Goal: Task Accomplishment & Management: Manage account settings

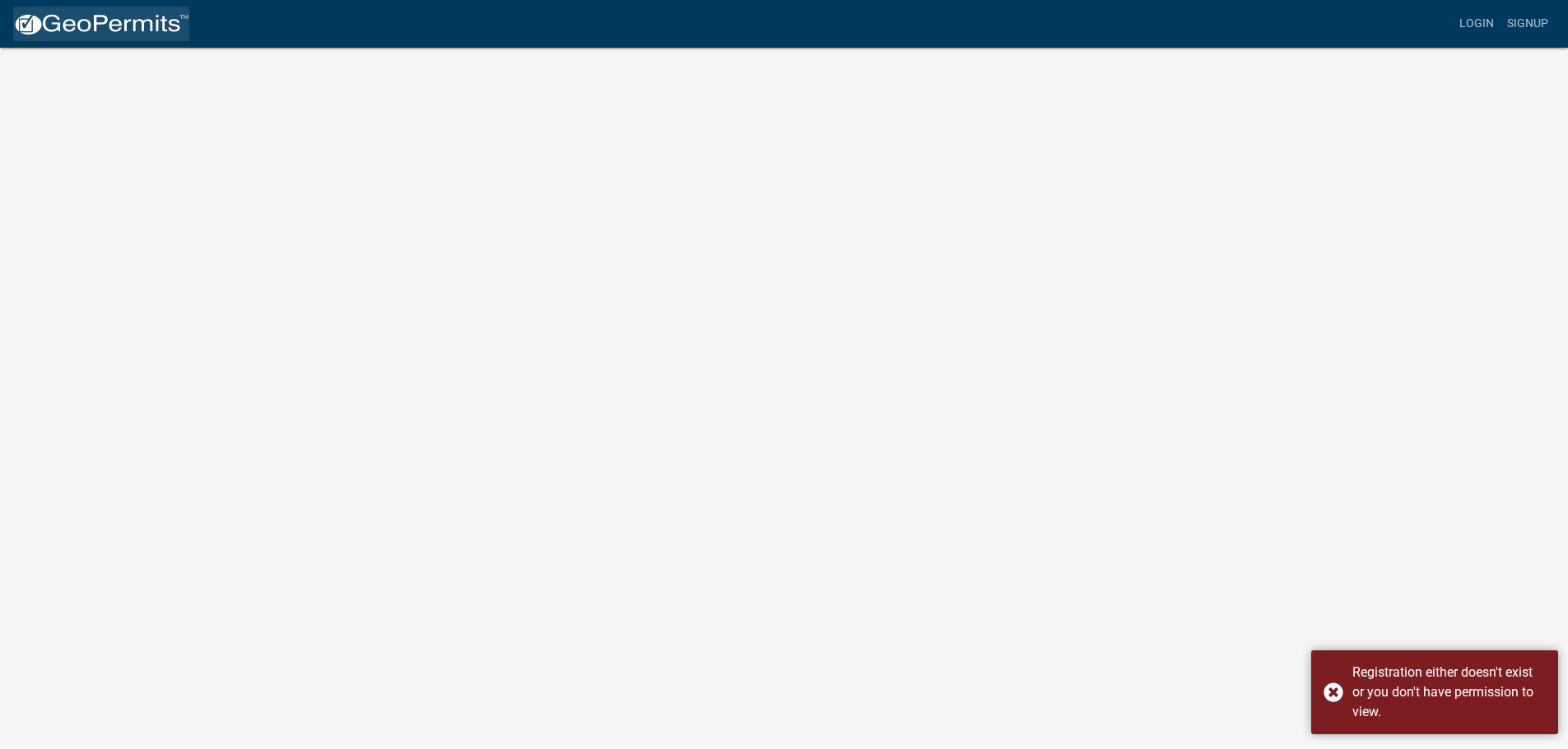
click at [122, 30] on img at bounding box center [101, 24] width 176 height 25
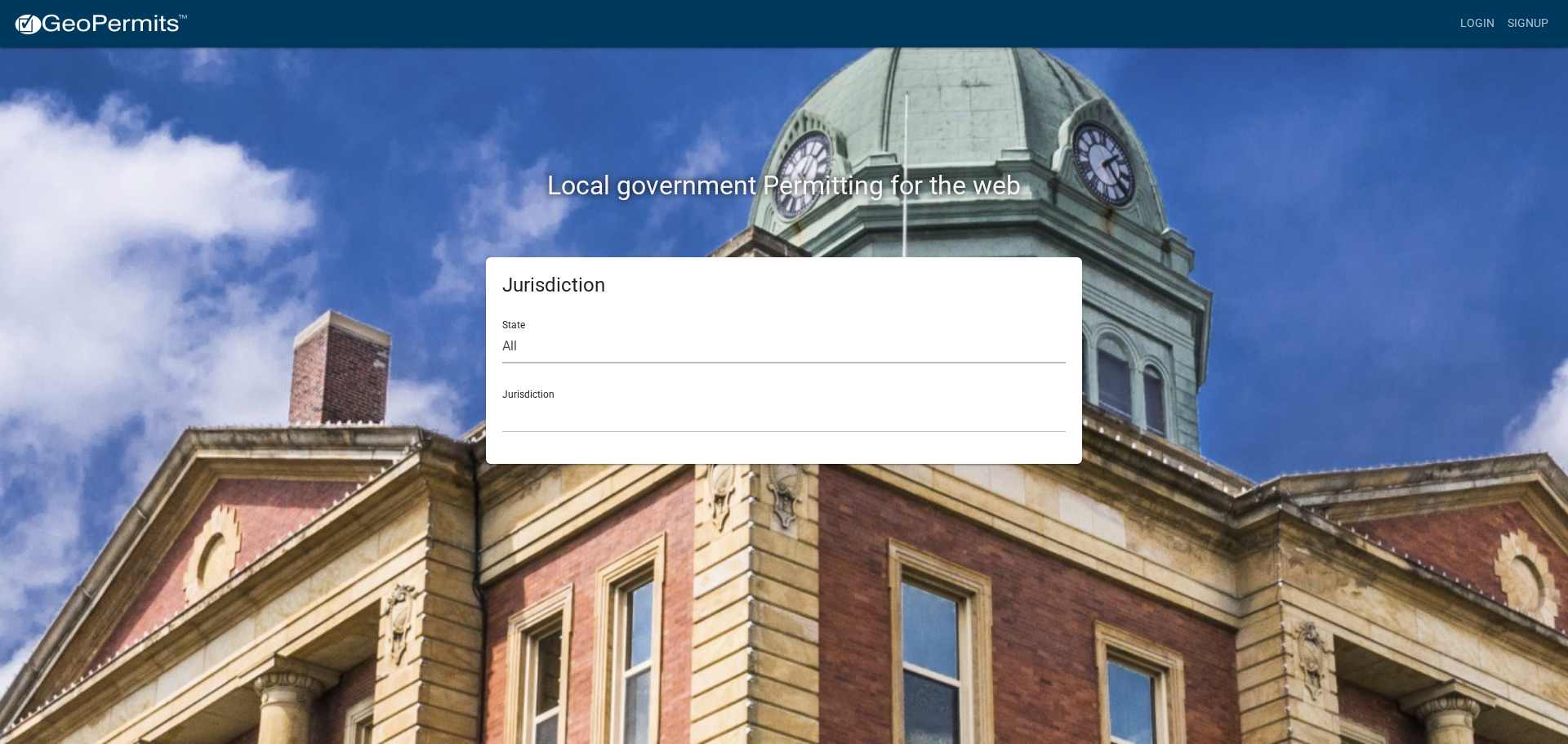
click at [550, 343] on select "All [US_STATE] [US_STATE] [US_STATE] [US_STATE] [US_STATE] [US_STATE] [US_STATE…" at bounding box center [784, 346] width 564 height 33
select select "[US_STATE]"
click at [502, 330] on select "All [US_STATE] [US_STATE] [US_STATE] [US_STATE] [US_STATE] [US_STATE] [US_STATE…" at bounding box center [784, 346] width 564 height 33
click at [529, 421] on select "City of [GEOGRAPHIC_DATA], [US_STATE] City of [GEOGRAPHIC_DATA], [US_STATE] Cit…" at bounding box center [784, 416] width 564 height 33
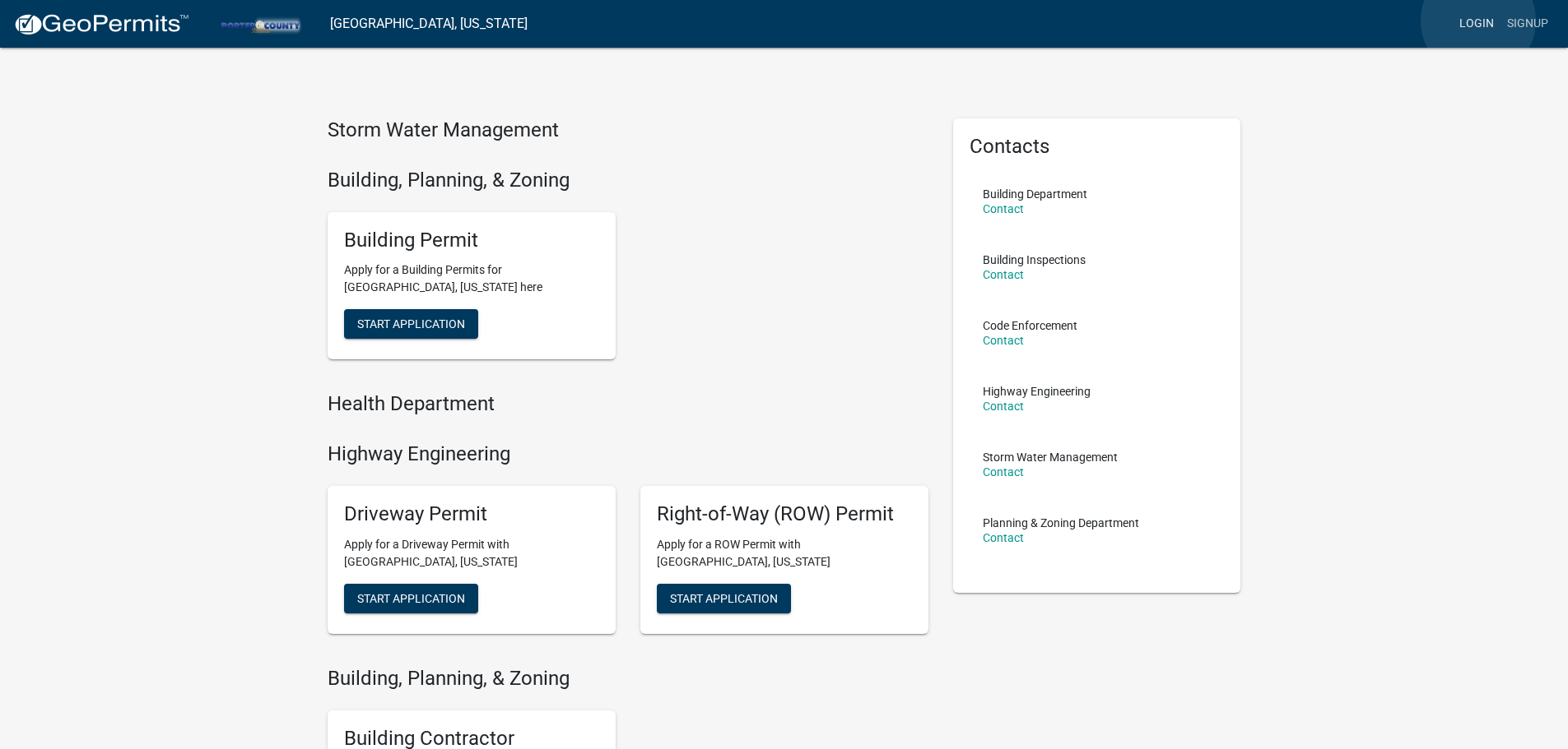
click at [1478, 20] on link "Login" at bounding box center [1477, 24] width 48 height 32
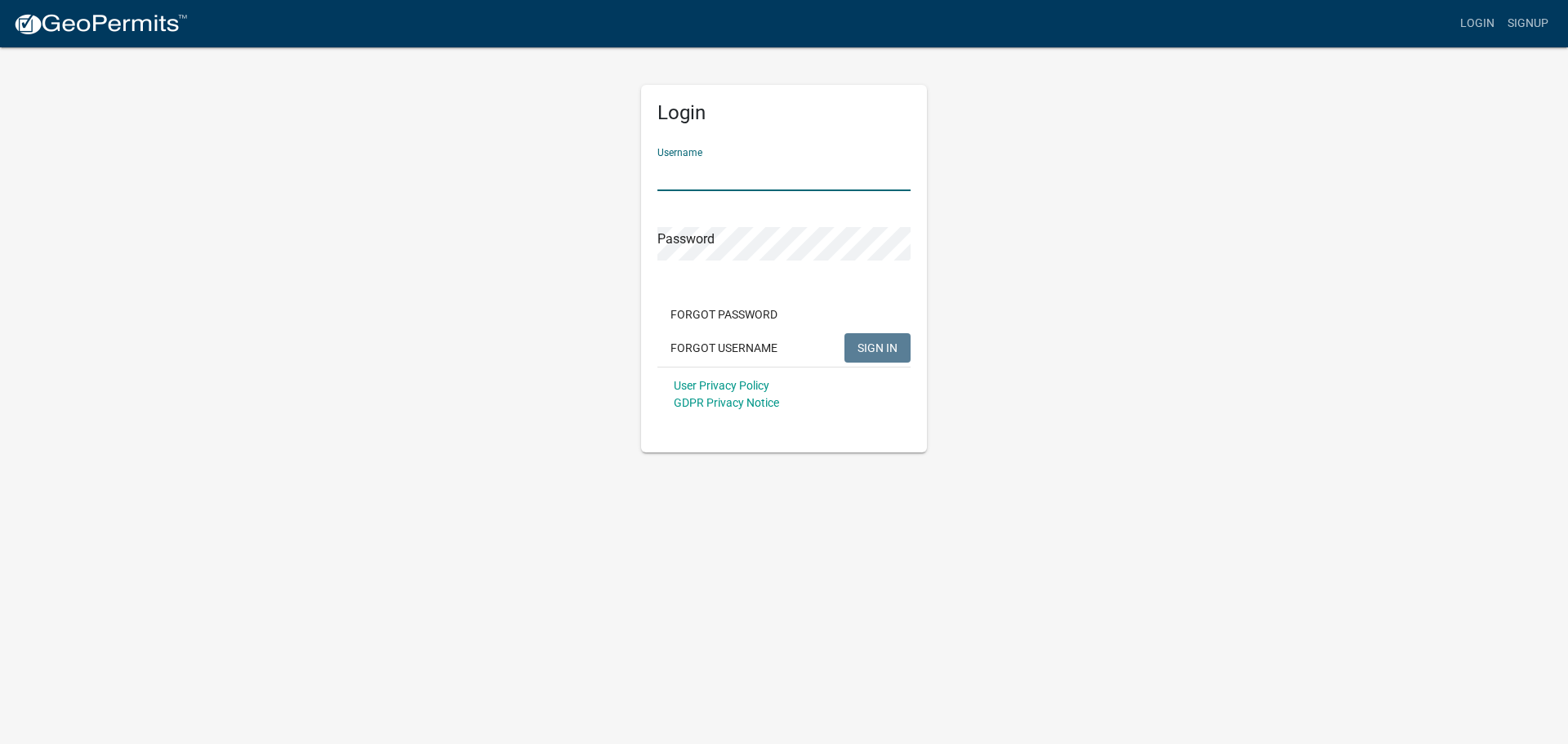
click at [687, 164] on input "Username" at bounding box center [784, 174] width 254 height 33
click at [845, 333] on button "SIGN IN" at bounding box center [878, 348] width 66 height 30
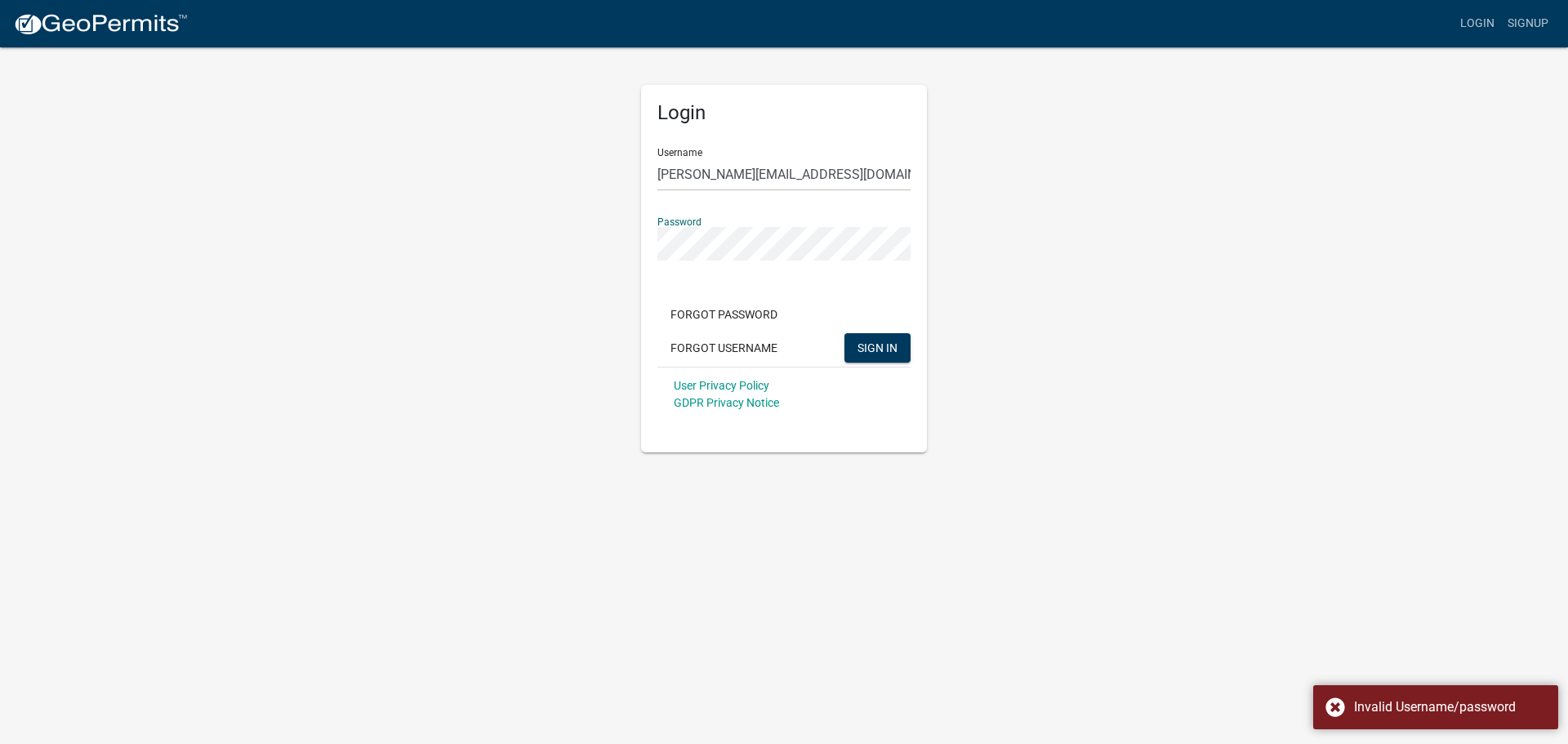
click at [845, 333] on button "SIGN IN" at bounding box center [878, 348] width 66 height 30
click at [650, 248] on div "Login Username [PERSON_NAME][EMAIL_ADDRESS][DOMAIN_NAME] Password Forgot Passwo…" at bounding box center [784, 268] width 286 height 367
click at [845, 333] on button "SIGN IN" at bounding box center [878, 348] width 66 height 30
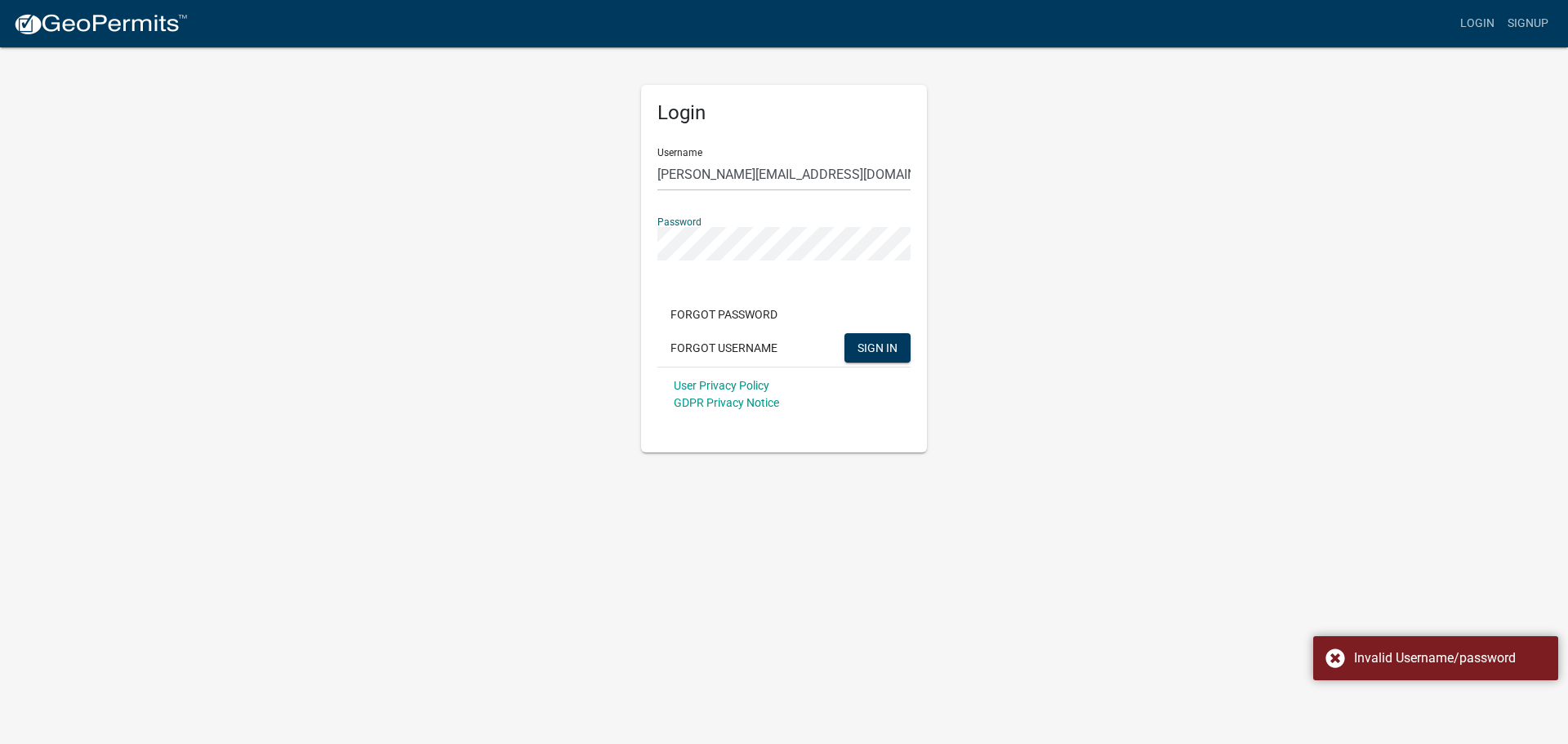
click at [845, 333] on button "SIGN IN" at bounding box center [878, 348] width 66 height 30
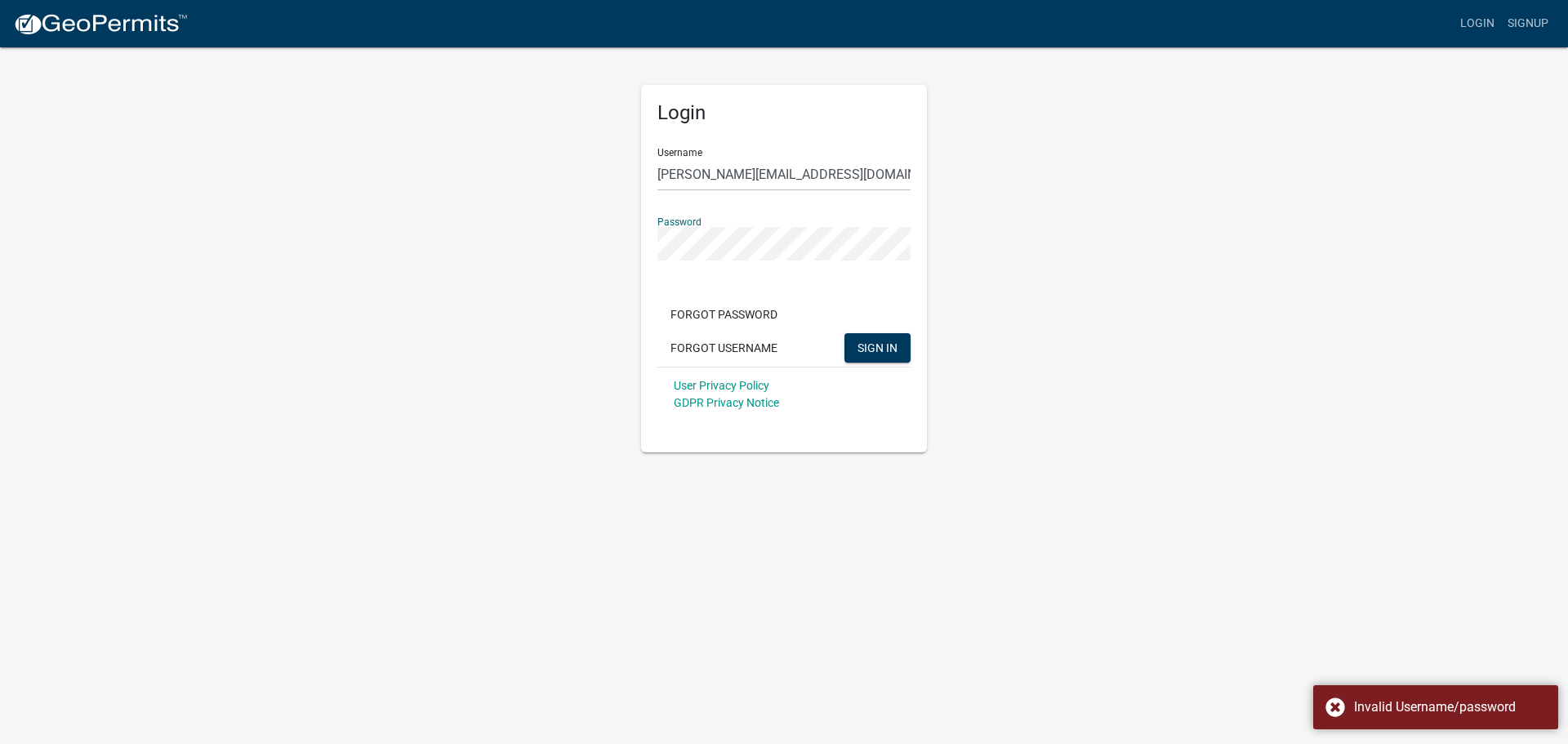
click at [569, 241] on div "Login Username [PERSON_NAME][EMAIL_ADDRESS][DOMAIN_NAME] Password Forgot Passwo…" at bounding box center [784, 249] width 931 height 407
click at [845, 333] on button "SIGN IN" at bounding box center [878, 348] width 66 height 30
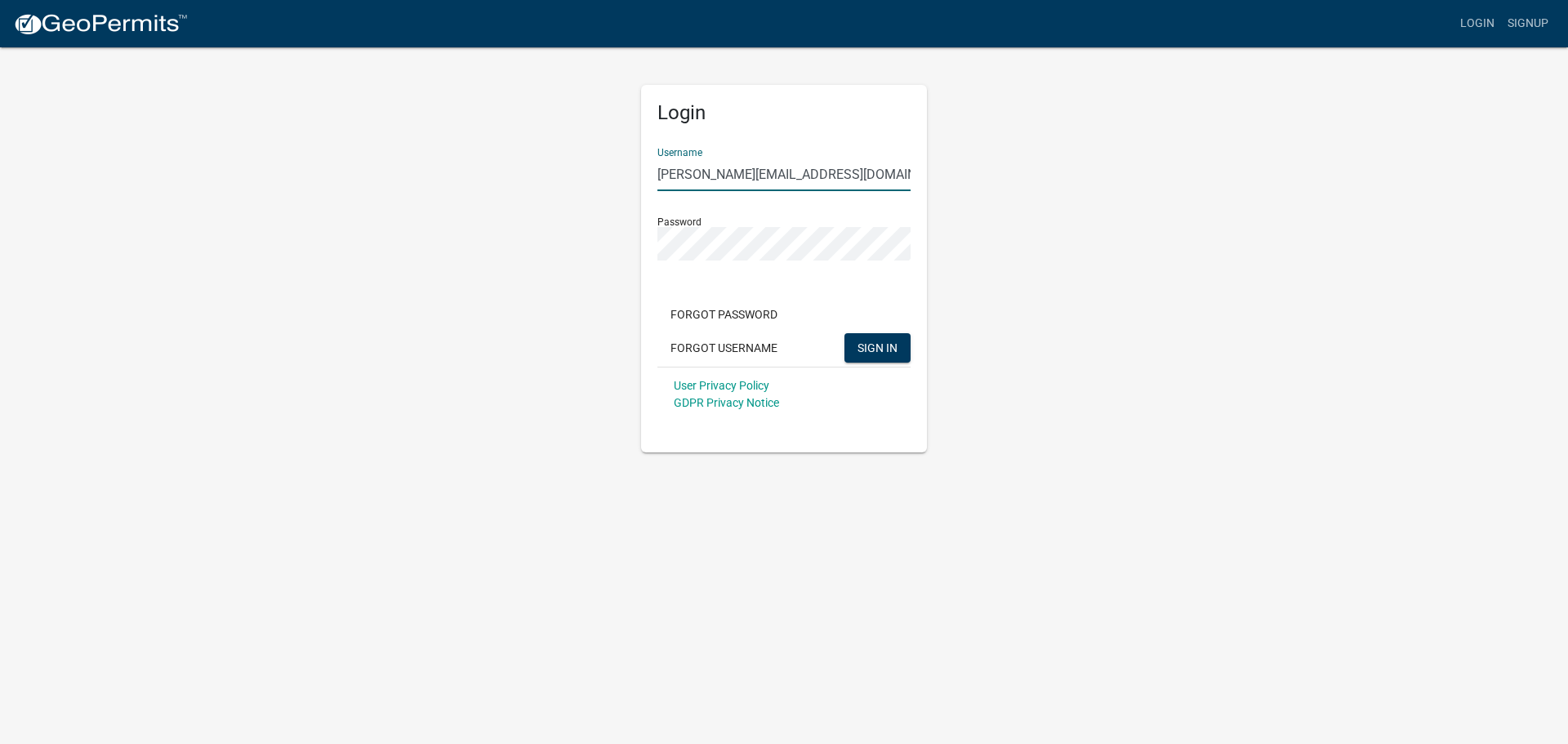
drag, startPoint x: 861, startPoint y: 177, endPoint x: 570, endPoint y: 176, distance: 291.0
click at [570, 176] on div "Login Username [PERSON_NAME][EMAIL_ADDRESS][DOMAIN_NAME] Password Forgot Passwo…" at bounding box center [784, 249] width 931 height 407
type input "tdwam1153"
click at [845, 333] on button "SIGN IN" at bounding box center [878, 348] width 66 height 30
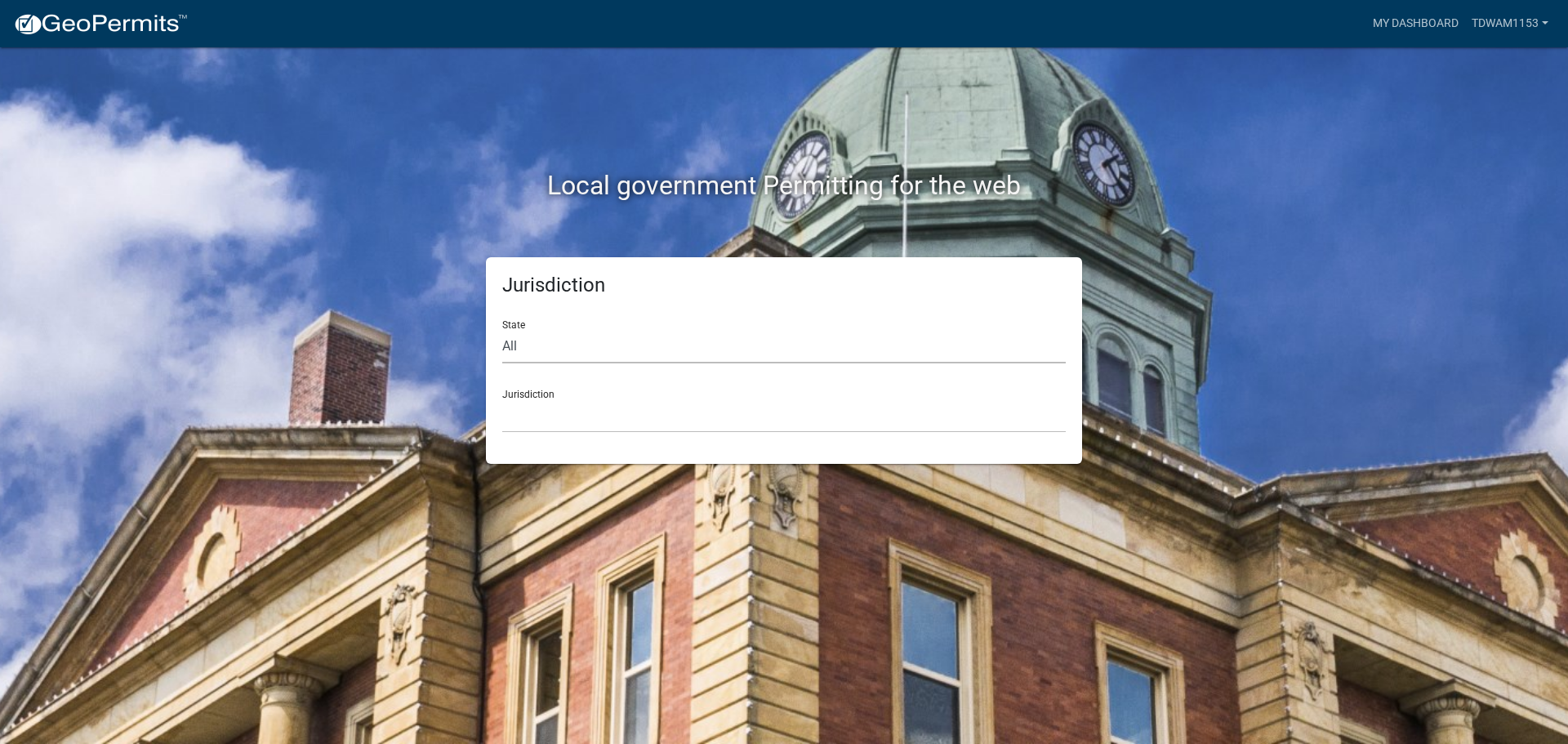
click at [528, 346] on select "All [US_STATE] [US_STATE] [US_STATE] [US_STATE] [US_STATE] [US_STATE] [US_STATE…" at bounding box center [784, 346] width 564 height 33
select select "[US_STATE]"
click at [502, 330] on select "All [US_STATE] [US_STATE] [US_STATE] [US_STATE] [US_STATE] [US_STATE] [US_STATE…" at bounding box center [784, 346] width 564 height 33
click at [534, 417] on select "City of [GEOGRAPHIC_DATA], [US_STATE] City of [GEOGRAPHIC_DATA], [US_STATE] Cit…" at bounding box center [784, 416] width 564 height 33
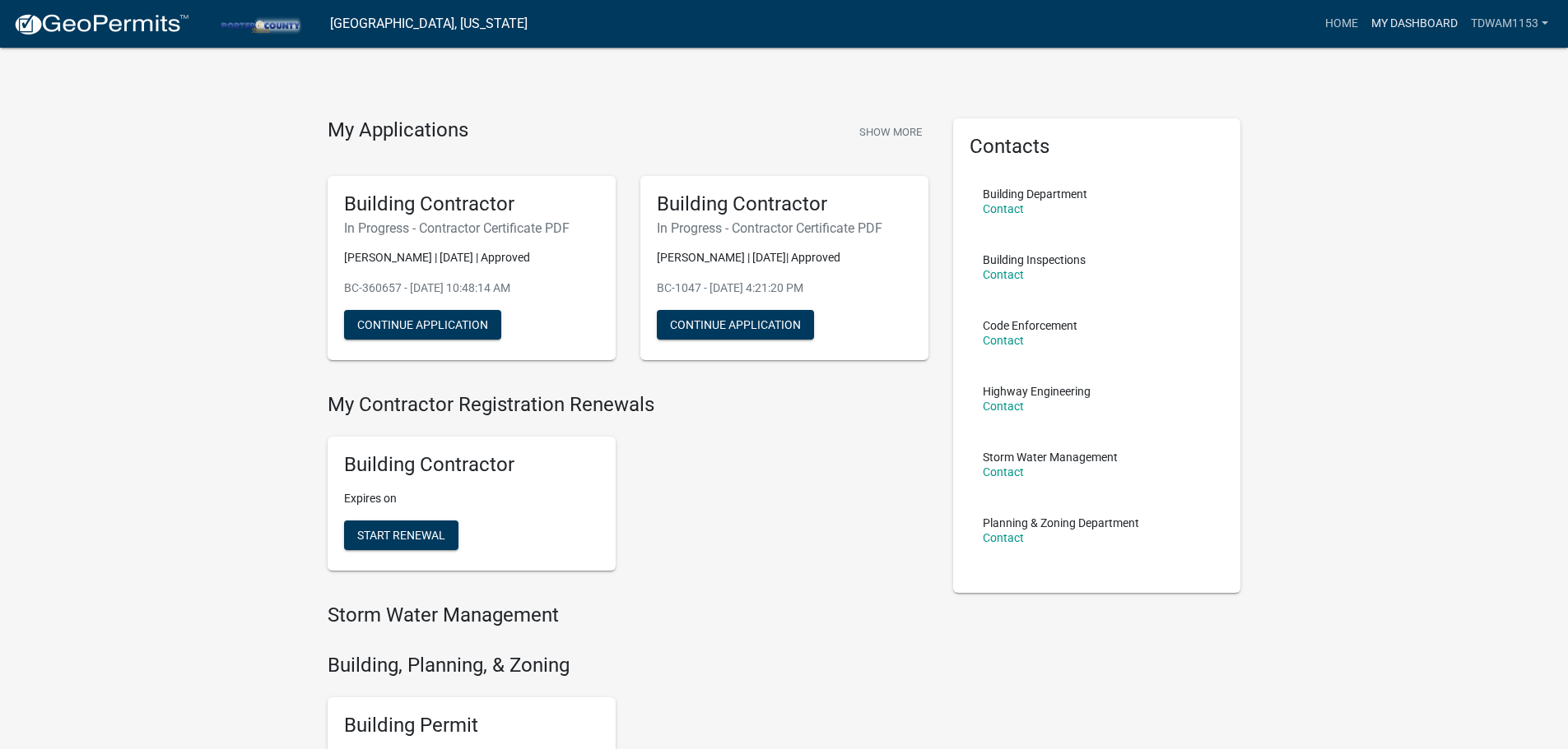
click at [1456, 23] on link "My Dashboard" at bounding box center [1414, 24] width 100 height 32
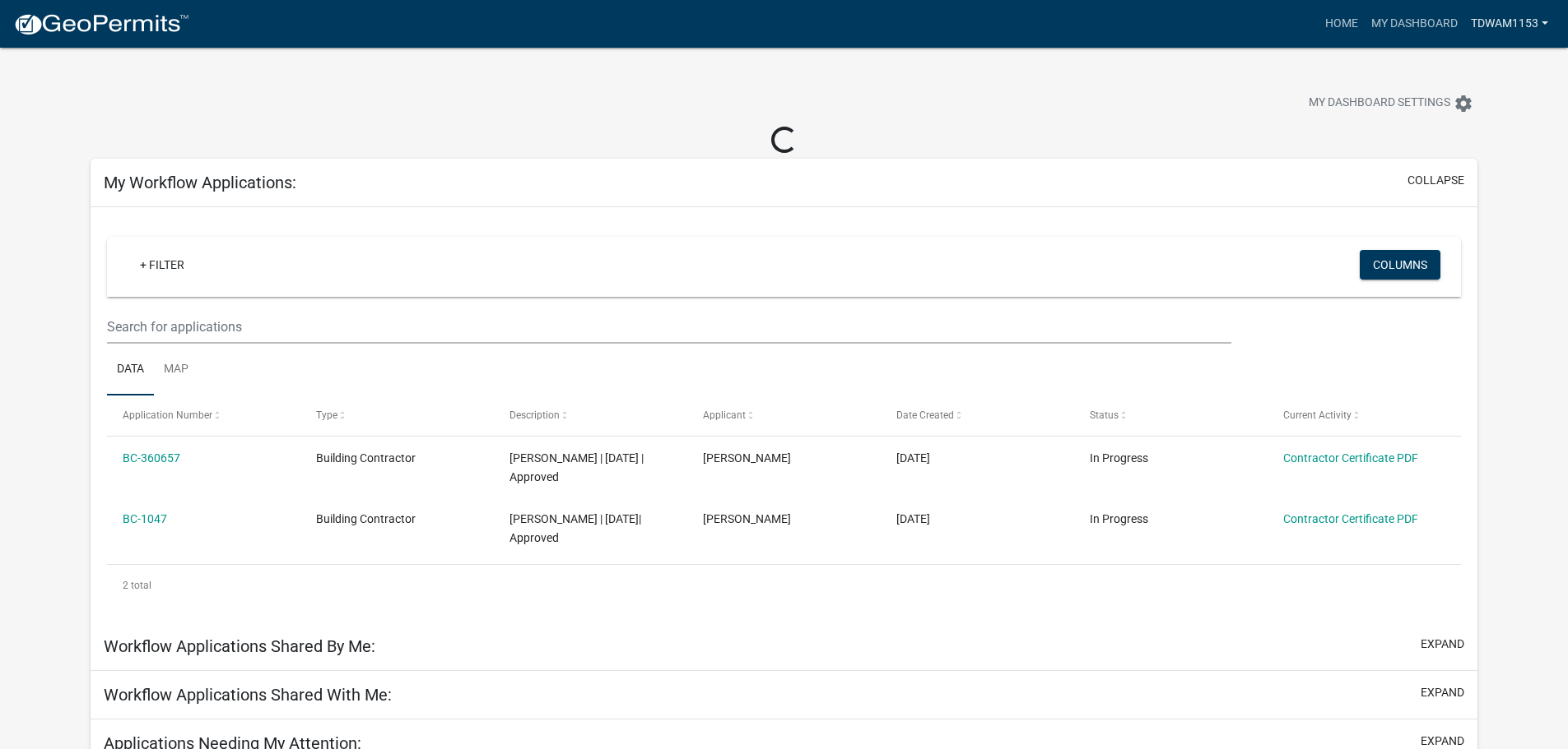
click at [1516, 17] on link "Tdwam1153" at bounding box center [1509, 24] width 91 height 32
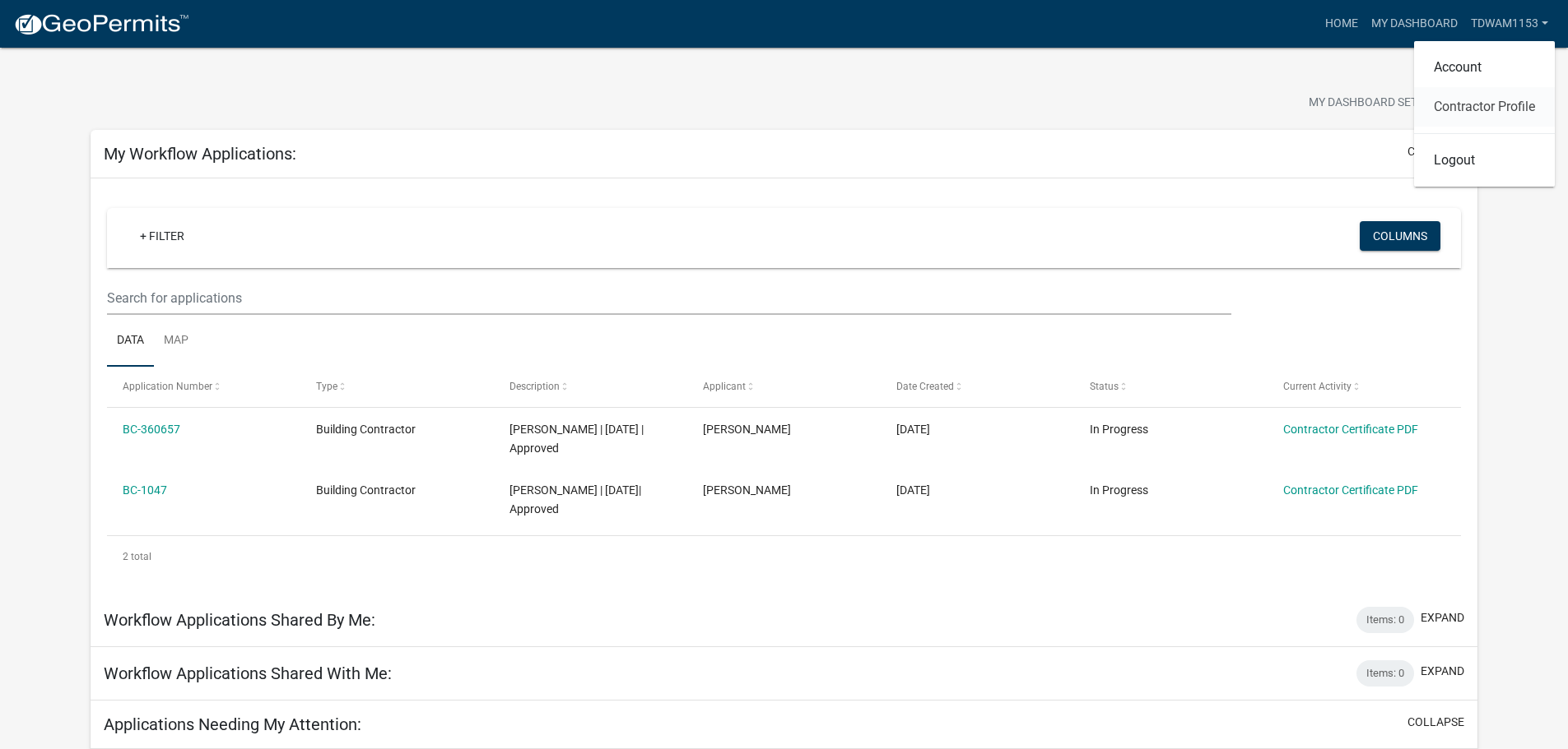
click at [1485, 105] on link "Contractor Profile" at bounding box center [1484, 107] width 141 height 39
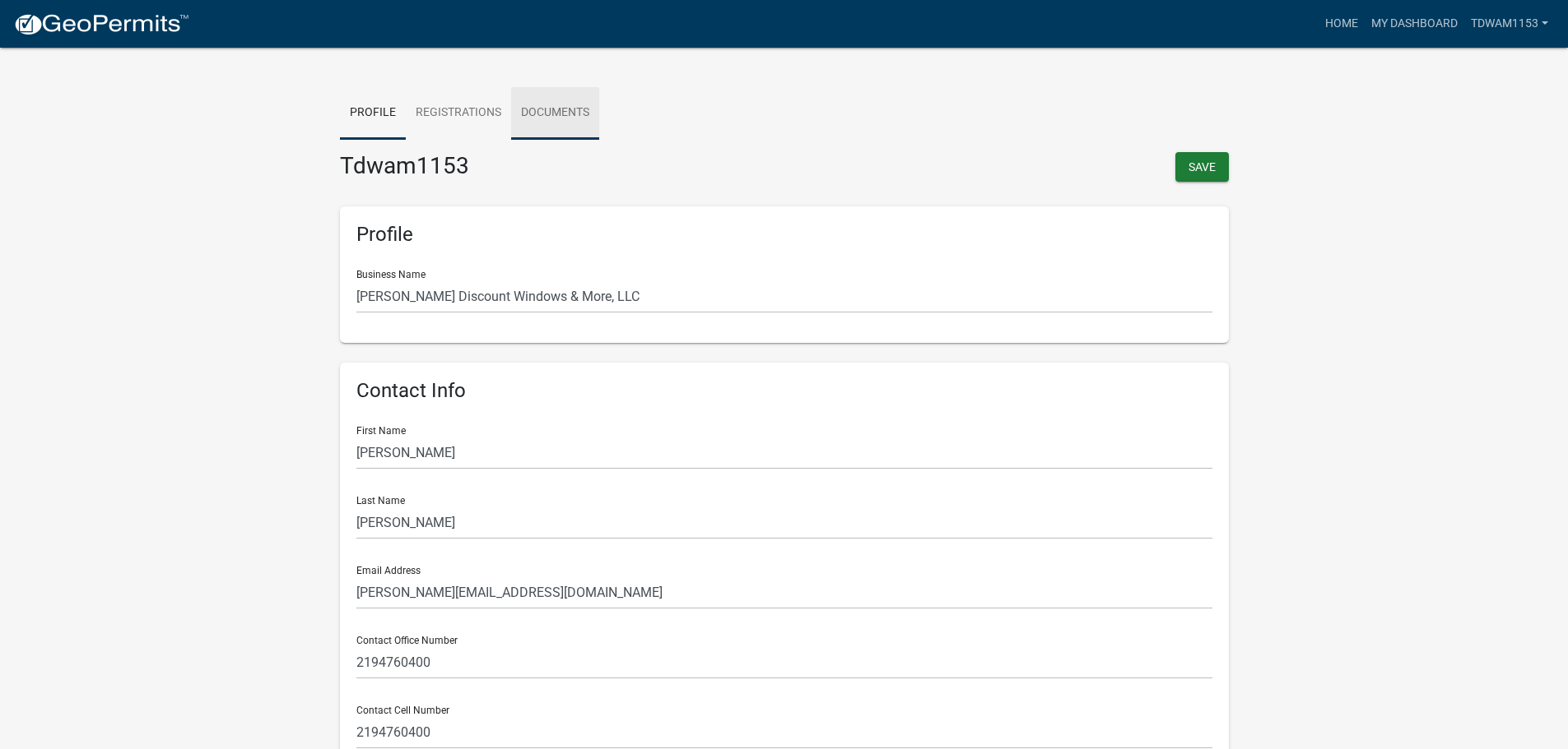
click at [555, 108] on link "Documents" at bounding box center [555, 114] width 88 height 53
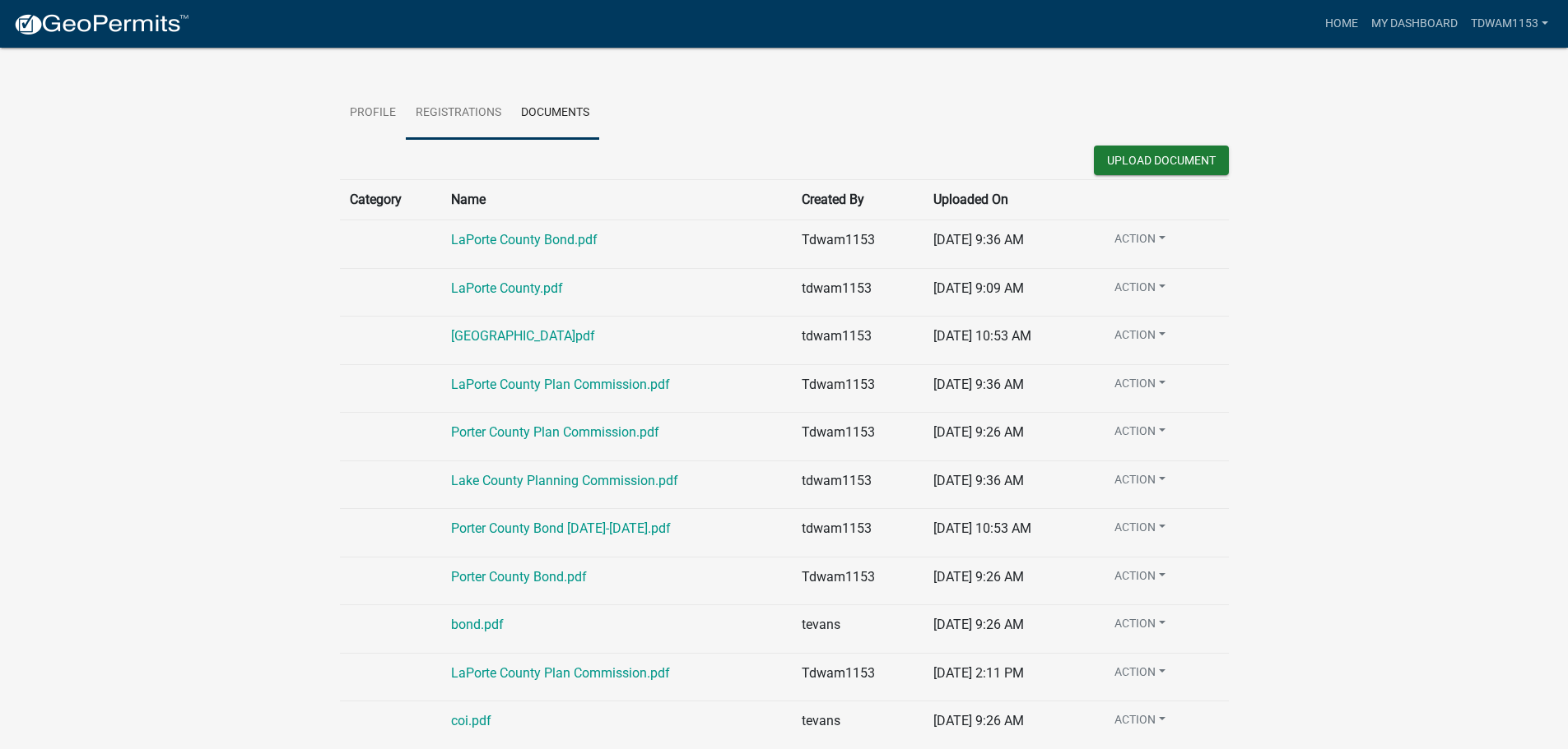
click at [467, 108] on link "Registrations" at bounding box center [458, 114] width 105 height 53
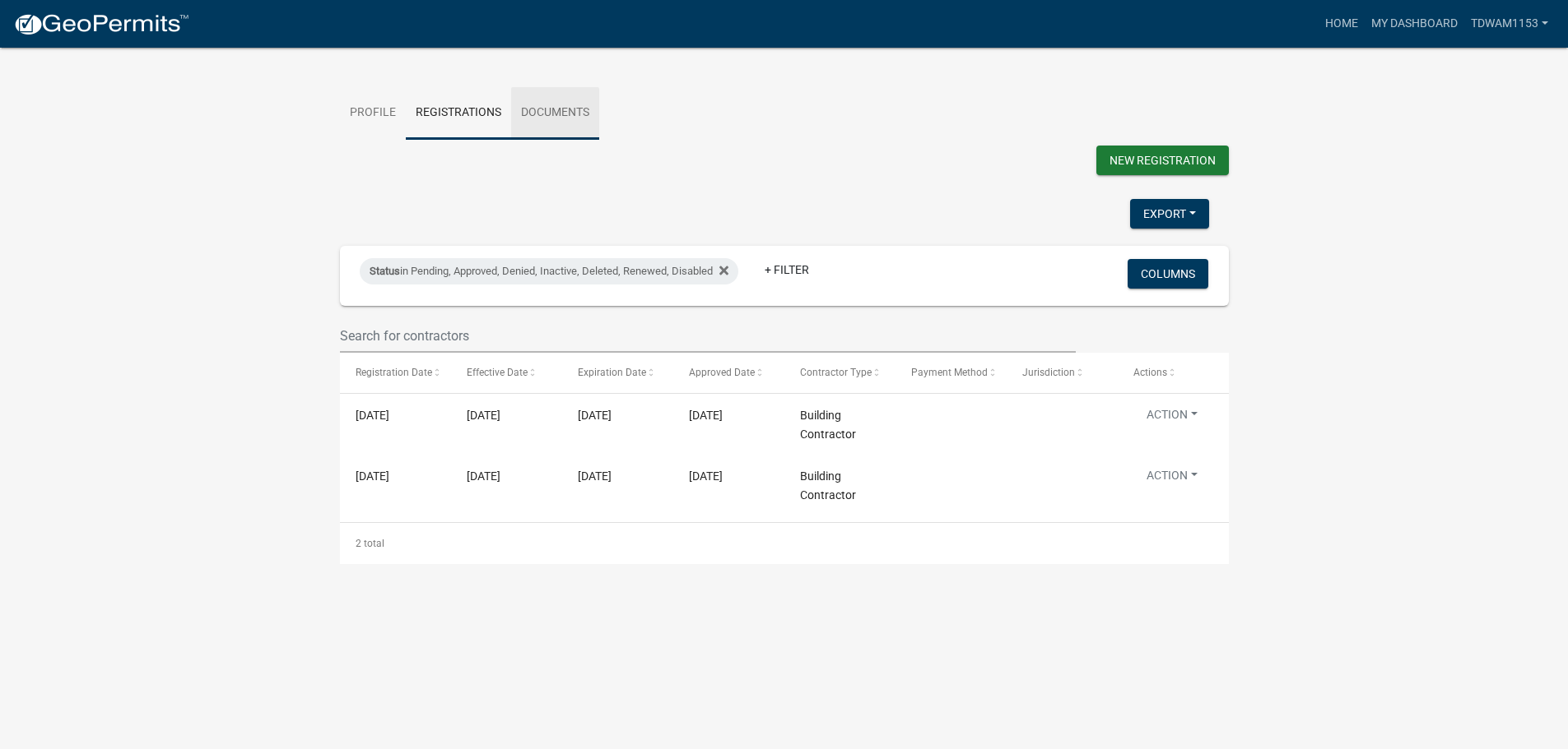
click at [545, 105] on link "Documents" at bounding box center [555, 114] width 88 height 53
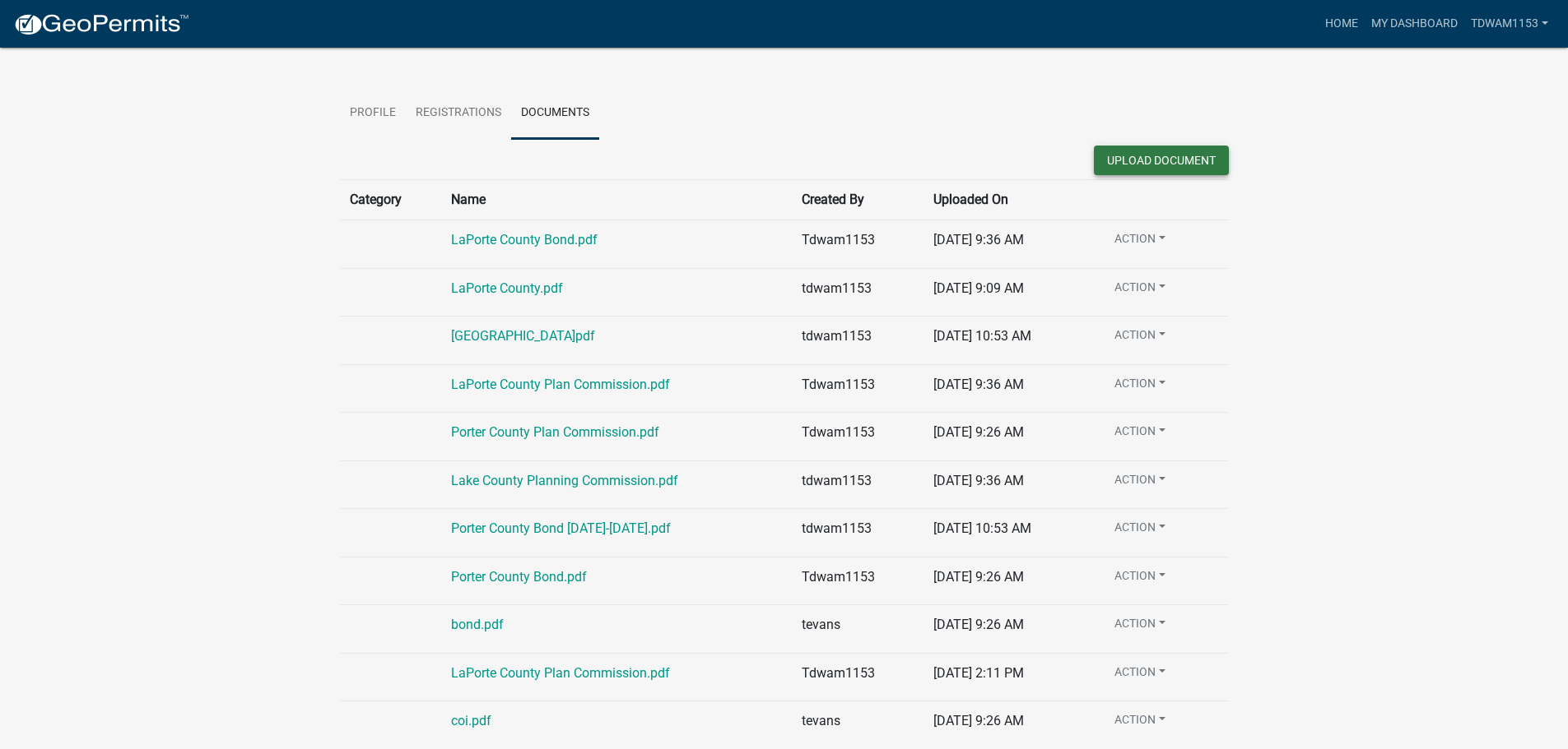
click at [1182, 164] on button "Upload Document" at bounding box center [1161, 160] width 135 height 30
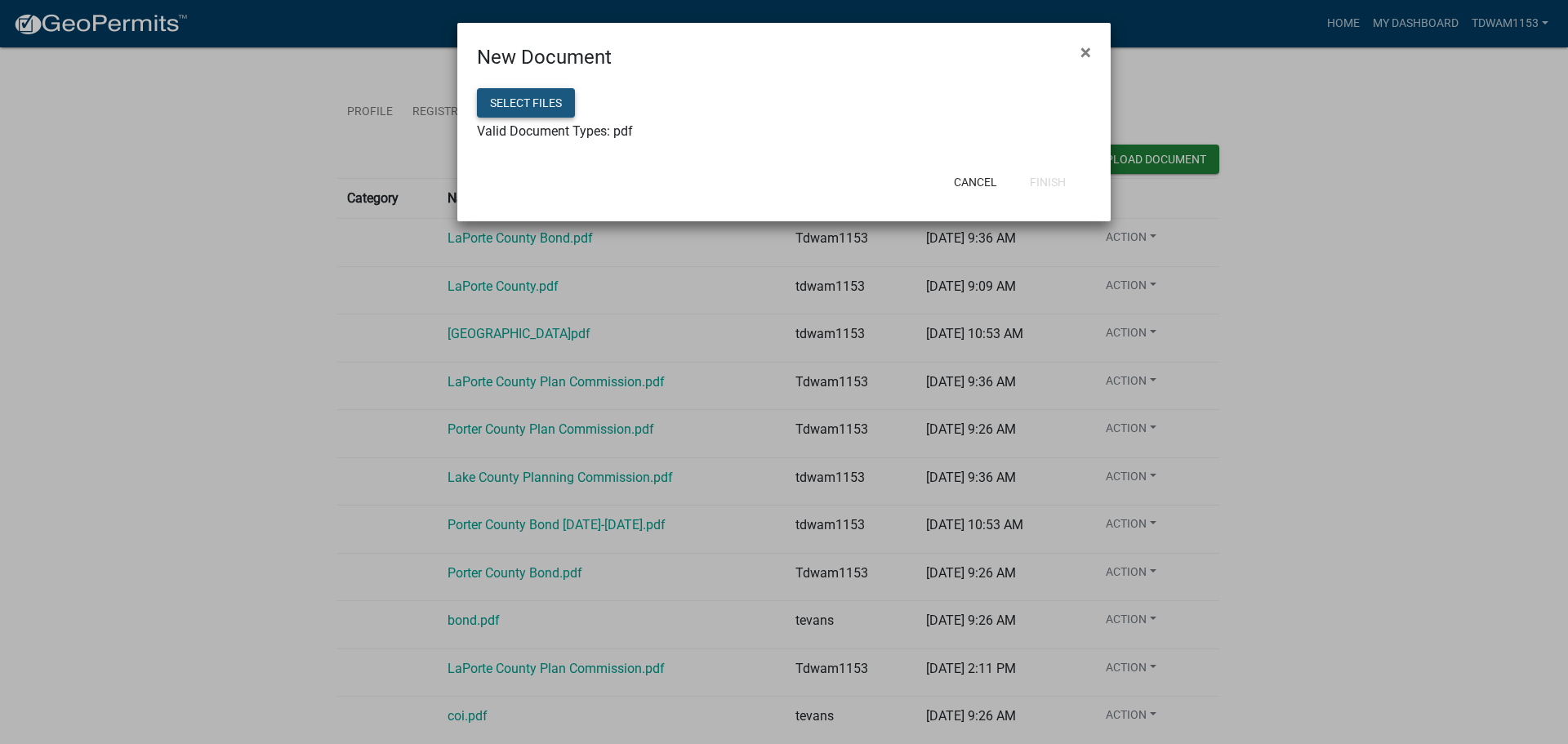
click at [564, 99] on button "Select files" at bounding box center [526, 103] width 98 height 30
click at [1059, 176] on button "Finish" at bounding box center [1047, 182] width 62 height 30
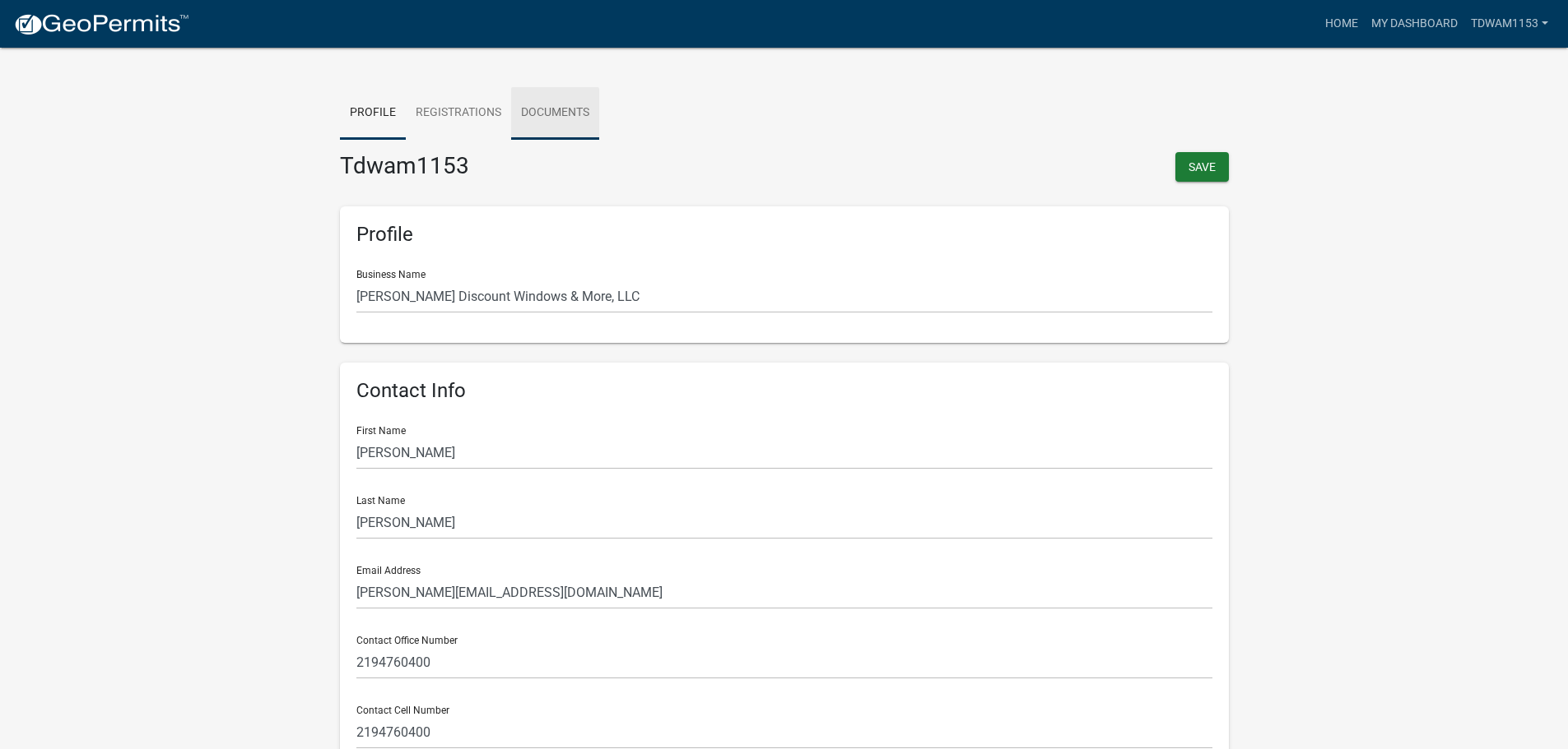
click at [563, 106] on link "Documents" at bounding box center [555, 114] width 88 height 53
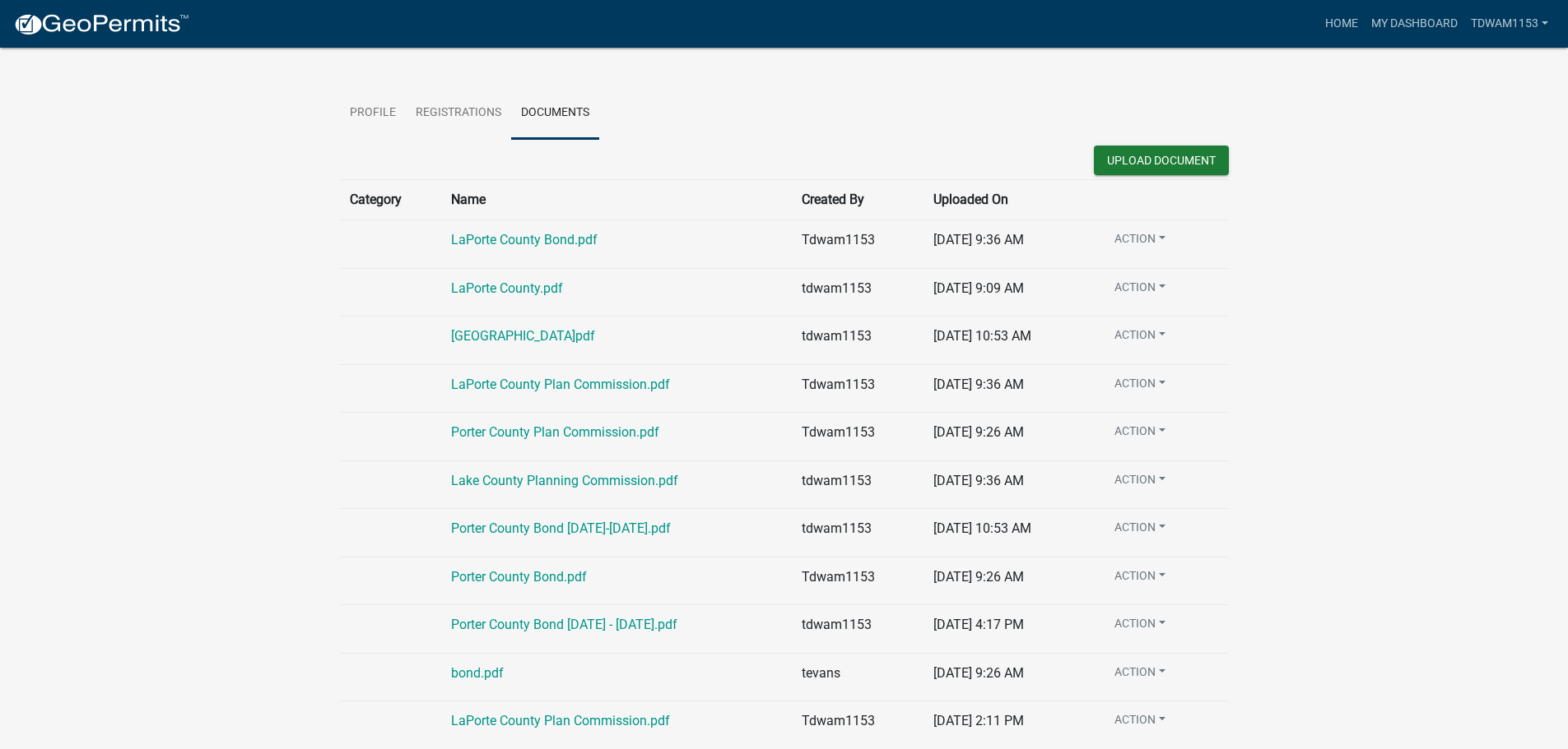
click at [940, 207] on th "Uploaded On" at bounding box center [1007, 200] width 167 height 40
